Goal: Contribute content: Add original content to the website for others to see

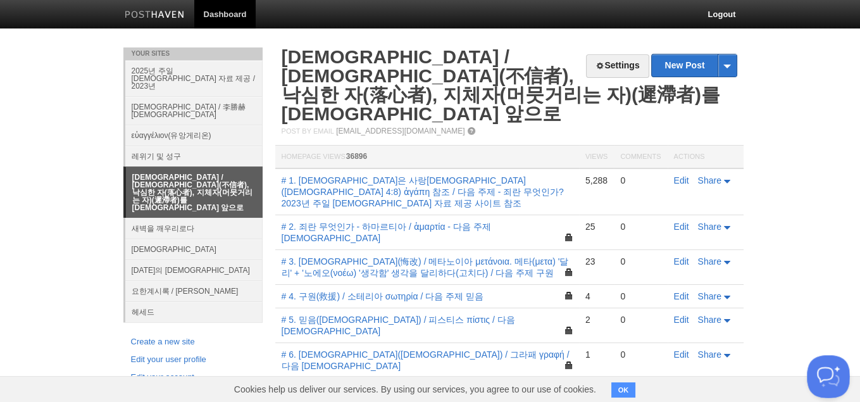
click at [820, 380] on button "Open Beacon popover" at bounding box center [826, 374] width 38 height 38
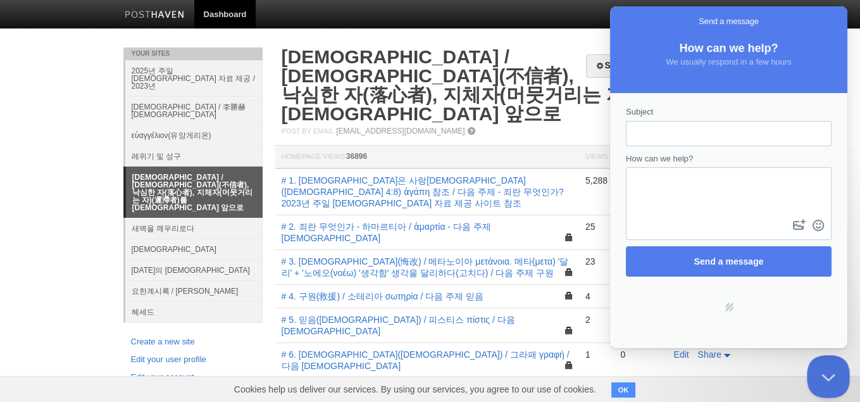
click at [826, 368] on button "Close Beacon popover" at bounding box center [826, 374] width 38 height 38
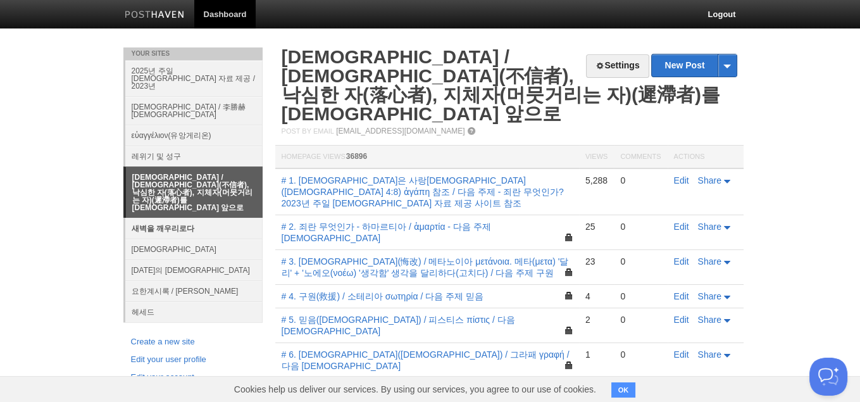
click at [191, 218] on link "새벽을 깨우리로다" at bounding box center [193, 228] width 137 height 21
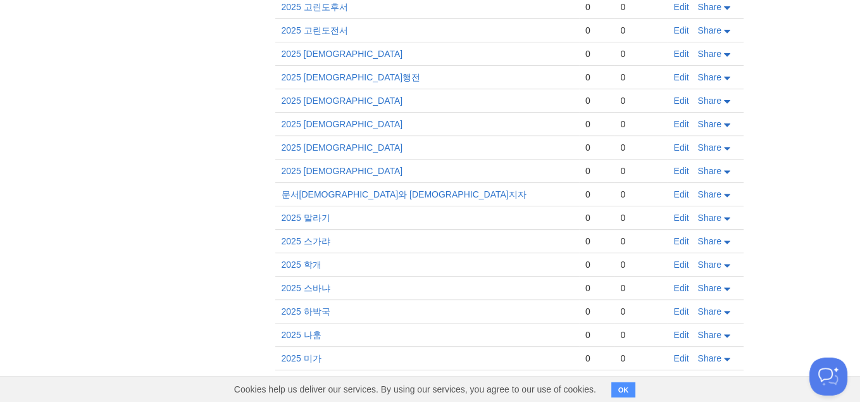
scroll to position [686, 0]
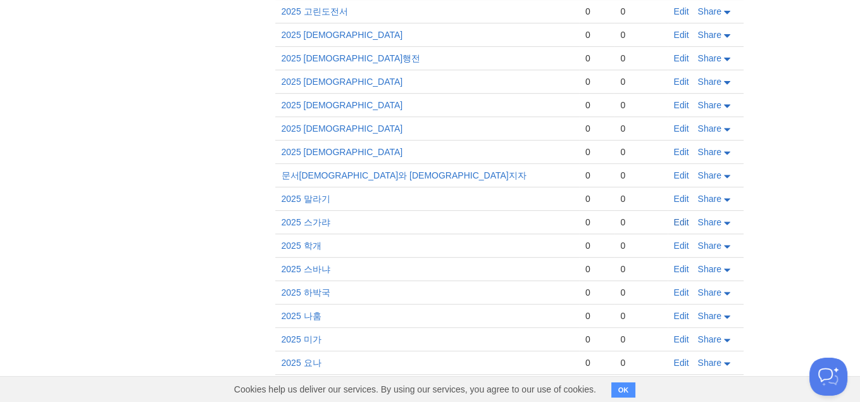
click at [677, 217] on link "Edit" at bounding box center [681, 222] width 15 height 10
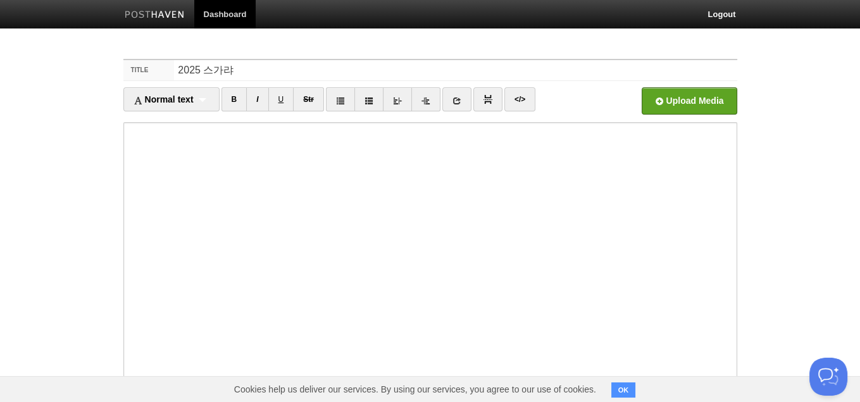
click at [622, 387] on button "OK" at bounding box center [623, 389] width 25 height 15
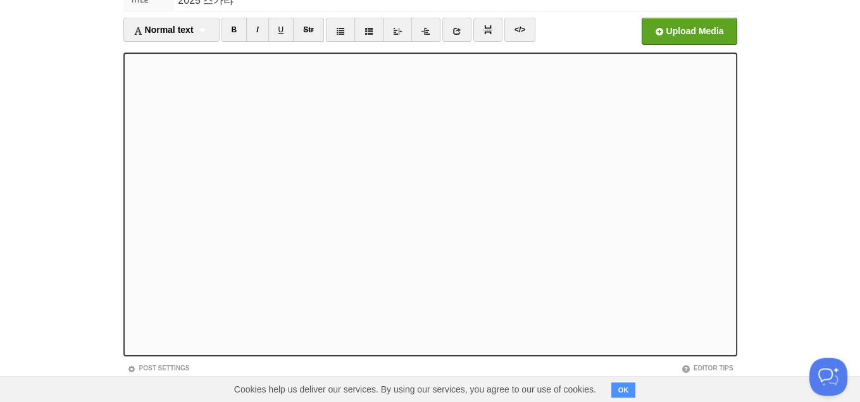
scroll to position [129, 0]
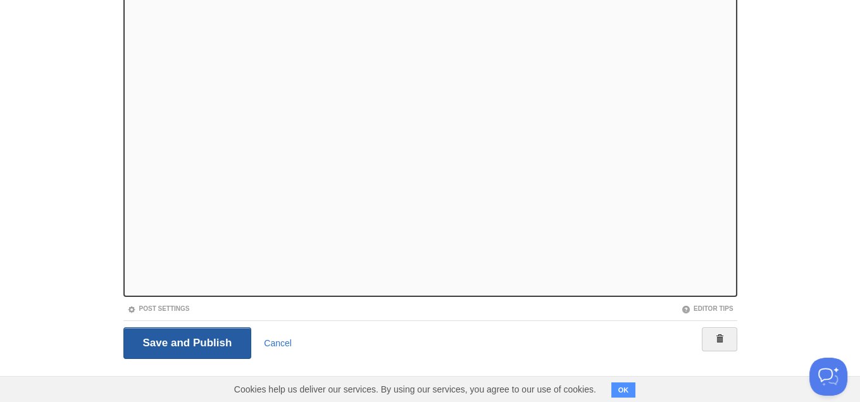
click at [203, 340] on input "Save and Publish" at bounding box center [187, 343] width 128 height 32
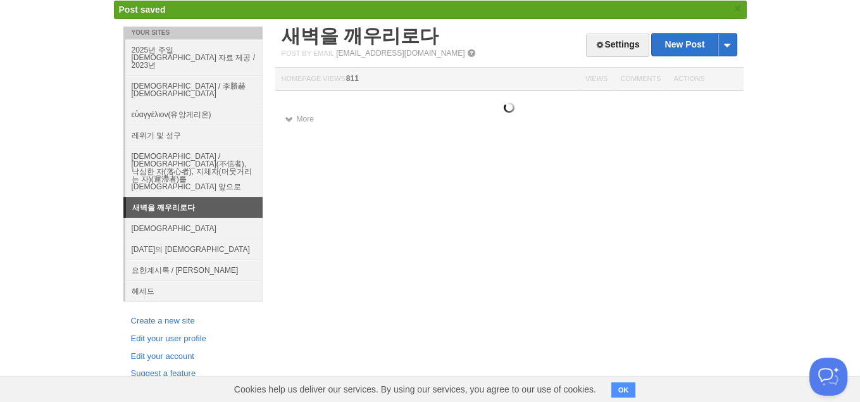
scroll to position [34, 0]
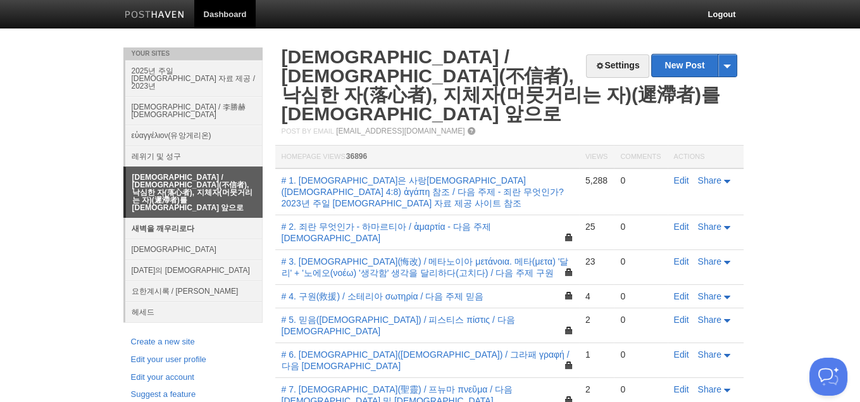
click at [170, 218] on link "새벽을 깨우리로다" at bounding box center [193, 228] width 137 height 21
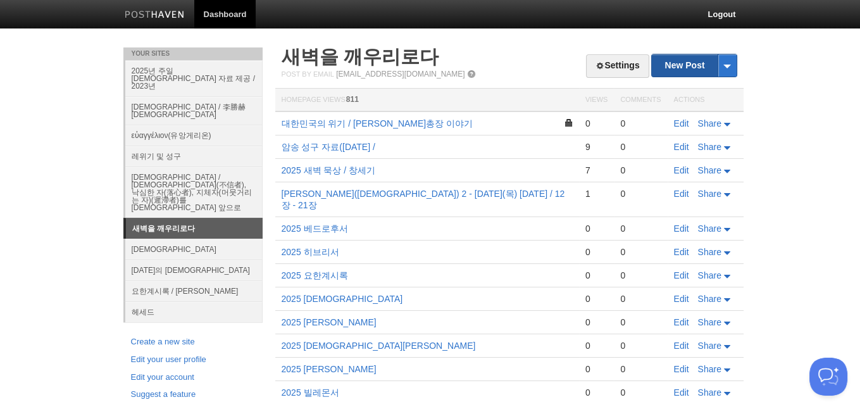
click at [692, 60] on link "New Post" at bounding box center [694, 65] width 84 height 22
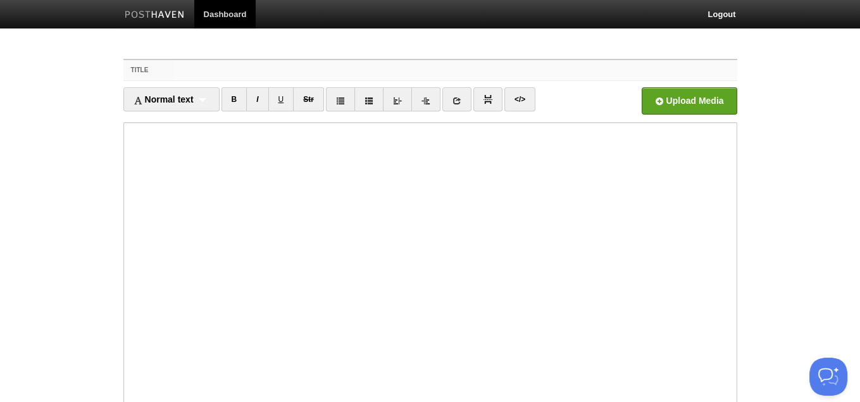
click at [529, 74] on input "Title" at bounding box center [455, 70] width 563 height 20
type input "휴전협정 [DATE]"
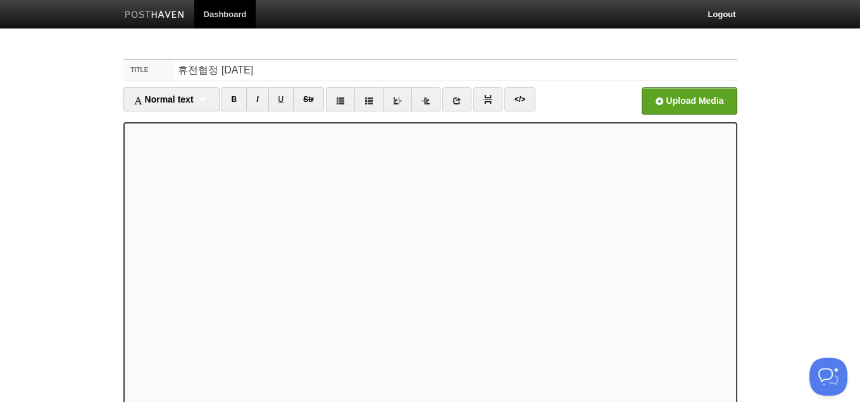
scroll to position [18, 0]
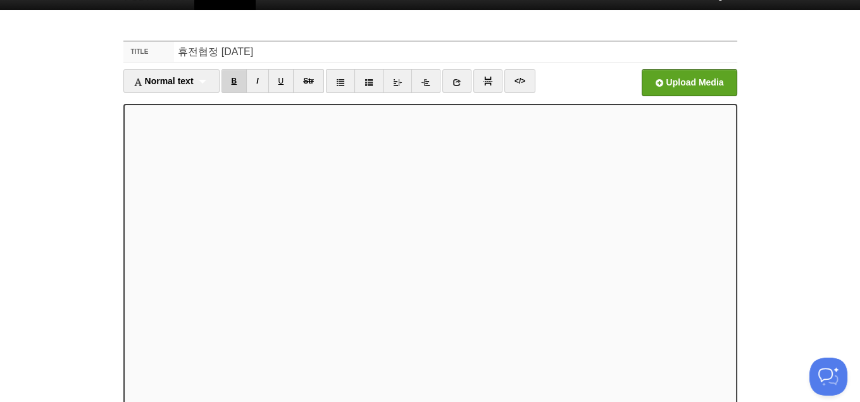
click at [239, 87] on link "B" at bounding box center [235, 81] width 26 height 24
click at [203, 80] on div "Normal text Normal text Heading 1 Heading 2 Heading 3" at bounding box center [171, 81] width 96 height 24
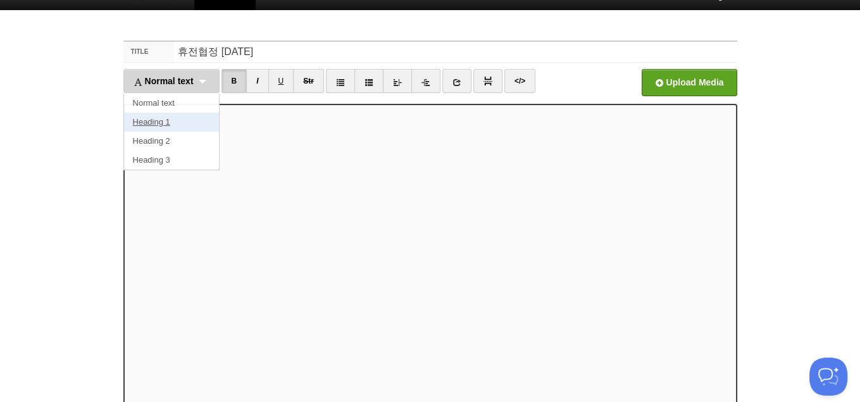
click at [168, 119] on link "Heading 1" at bounding box center [171, 122] width 95 height 19
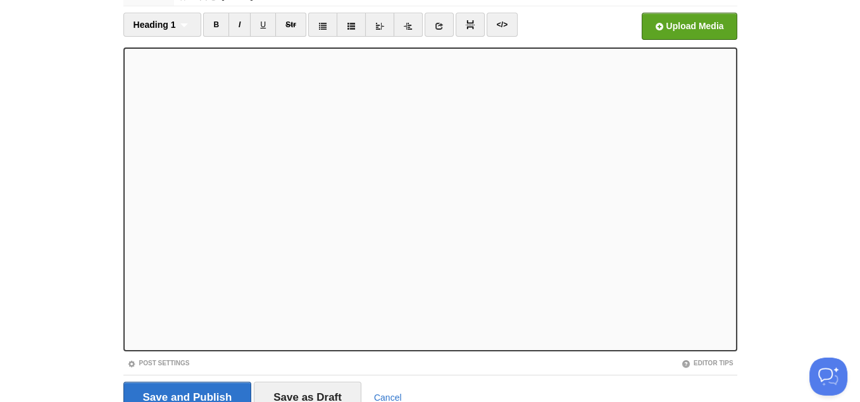
scroll to position [108, 0]
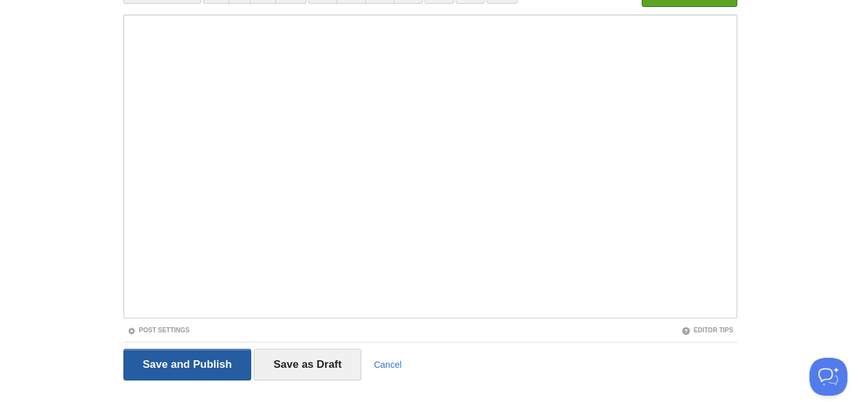
click at [152, 364] on input "Save and Publish" at bounding box center [187, 365] width 128 height 32
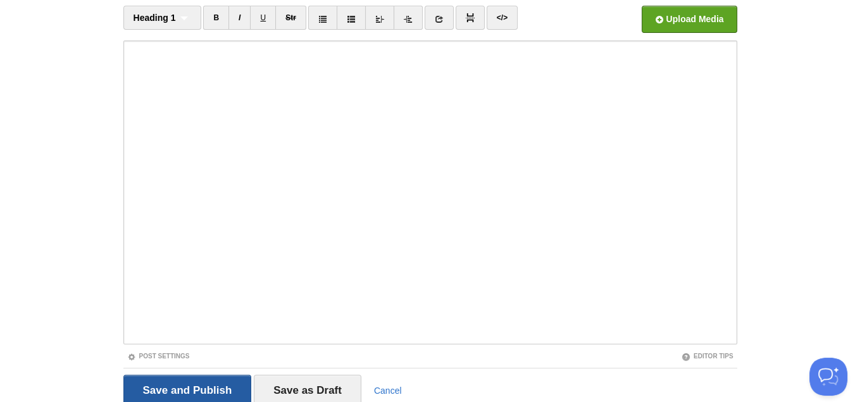
scroll to position [47, 0]
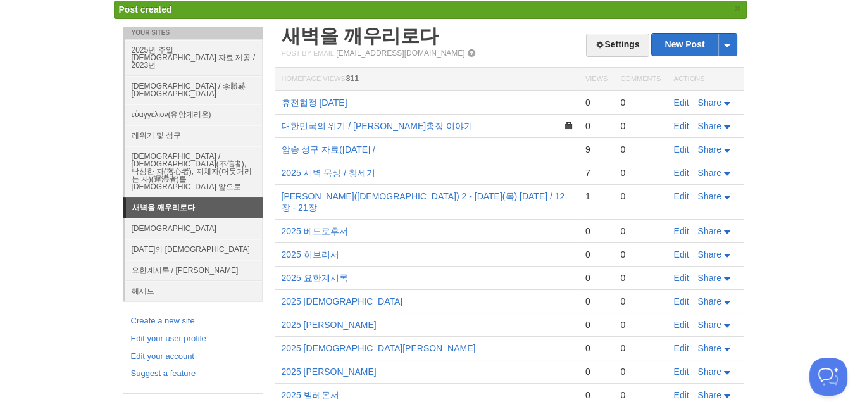
click at [684, 125] on link "Edit" at bounding box center [681, 126] width 15 height 10
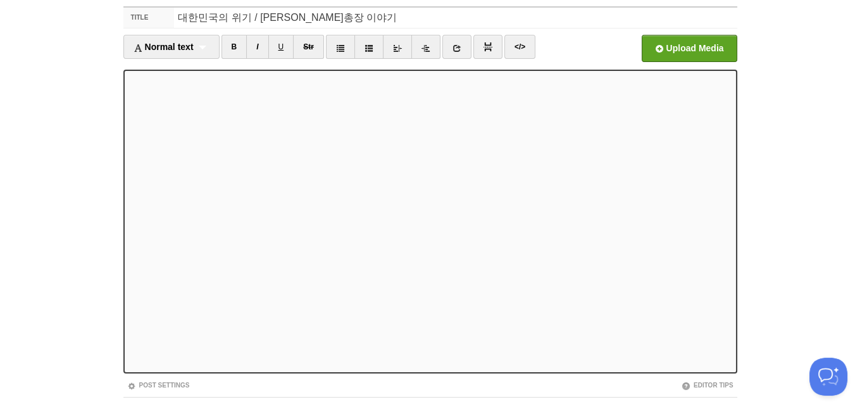
scroll to position [120, 0]
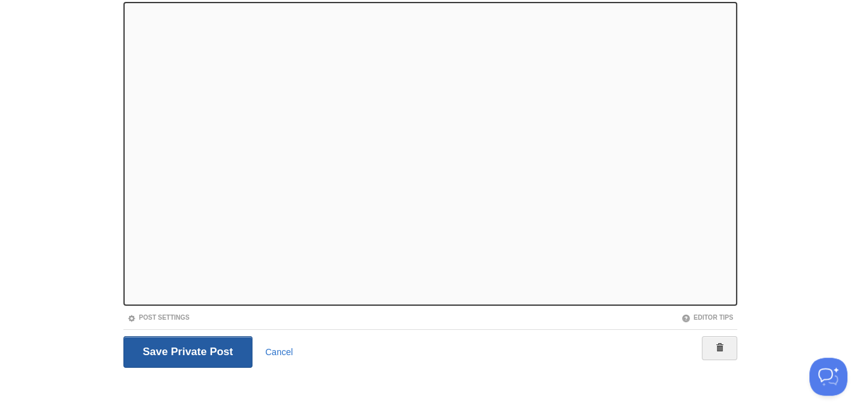
click at [180, 358] on input "Save and Publish" at bounding box center [188, 352] width 130 height 32
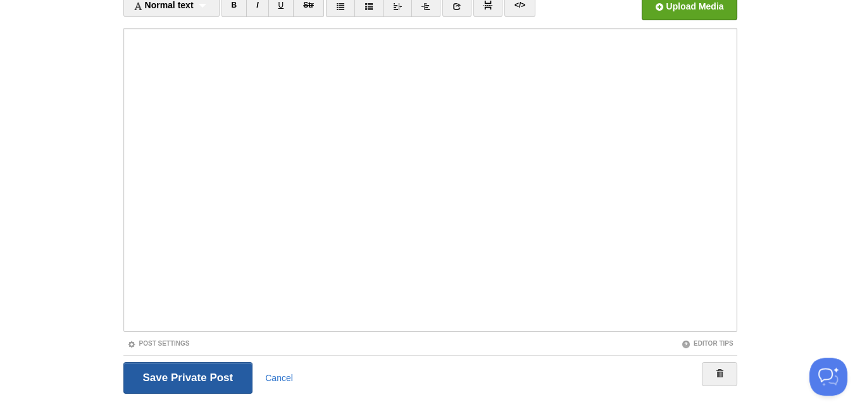
scroll to position [47, 0]
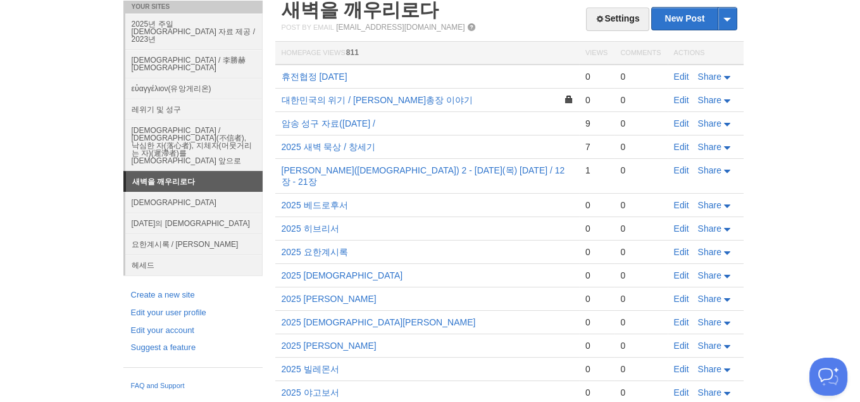
click at [813, 29] on body "Dashboard Logout Post created × Post saved × Your Sites 2025년 주일 [DEMOGRAPHIC_D…" at bounding box center [430, 283] width 860 height 661
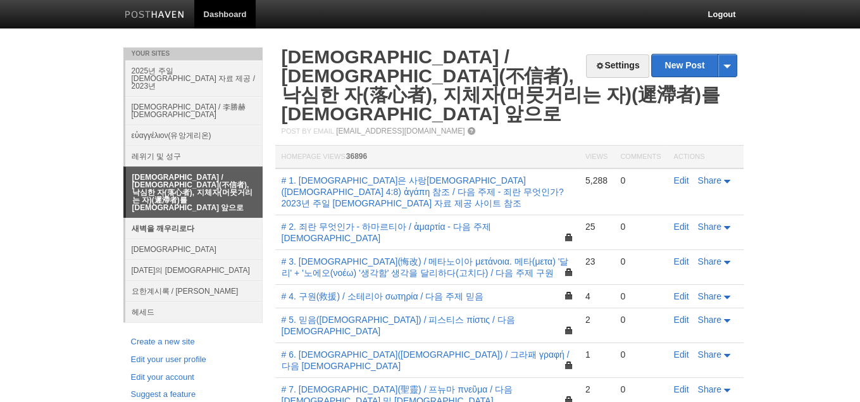
click at [180, 218] on link "새벽을 깨우리로다" at bounding box center [193, 228] width 137 height 21
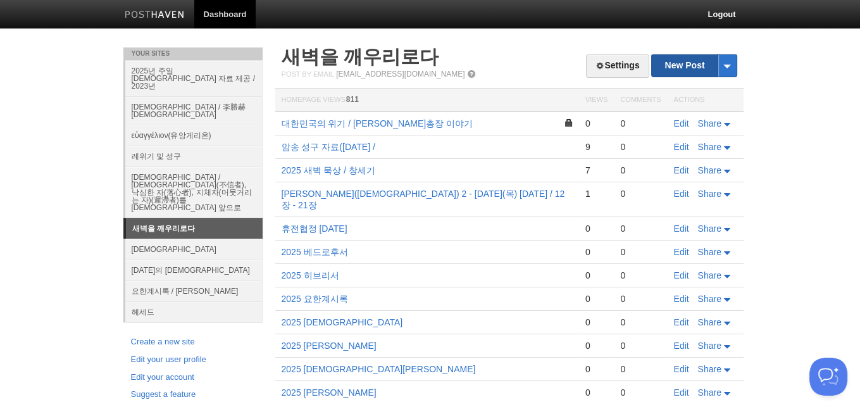
click at [675, 63] on link "New Post" at bounding box center [694, 65] width 84 height 22
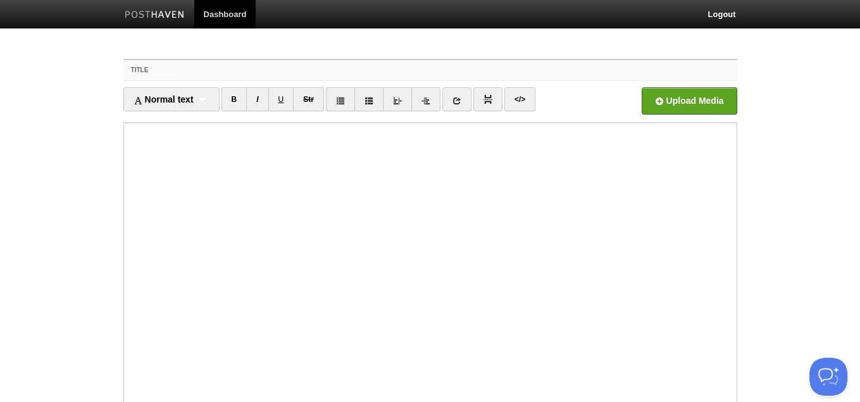
click at [498, 75] on input "Title" at bounding box center [455, 70] width 563 height 20
type input "70이란 수의 의미"
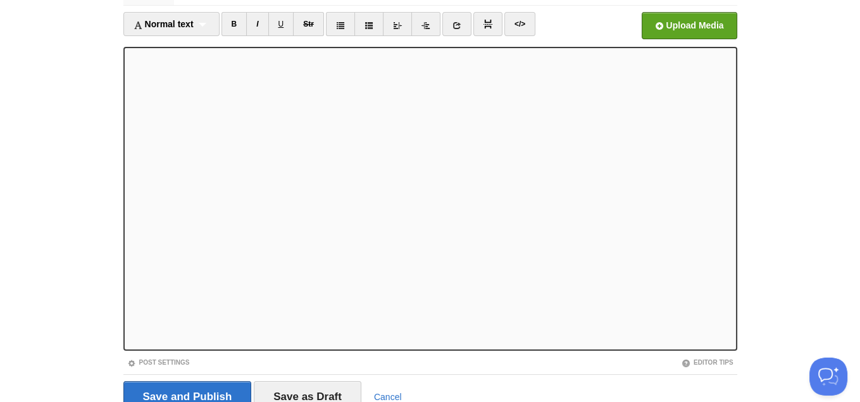
scroll to position [74, 0]
click at [231, 21] on link "B" at bounding box center [235, 25] width 26 height 24
click at [237, 23] on link "B" at bounding box center [235, 25] width 26 height 24
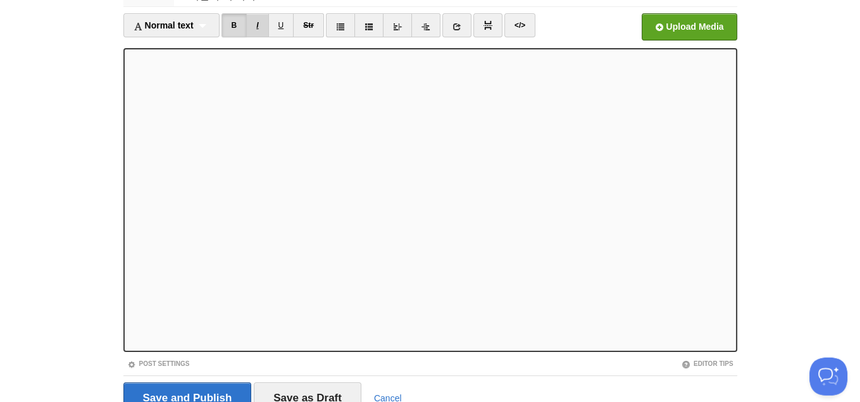
click at [265, 30] on link "I" at bounding box center [257, 25] width 22 height 24
click at [237, 27] on link "B" at bounding box center [235, 25] width 26 height 24
click at [201, 390] on input "Save and Publish" at bounding box center [187, 398] width 128 height 32
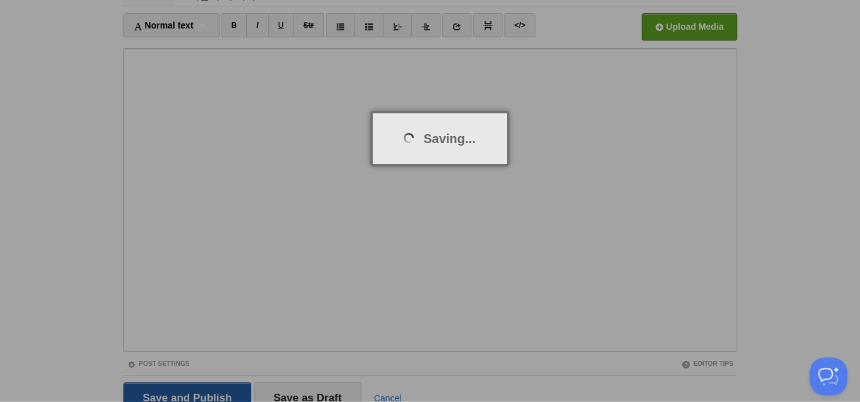
scroll to position [47, 0]
